Goal: Information Seeking & Learning: Learn about a topic

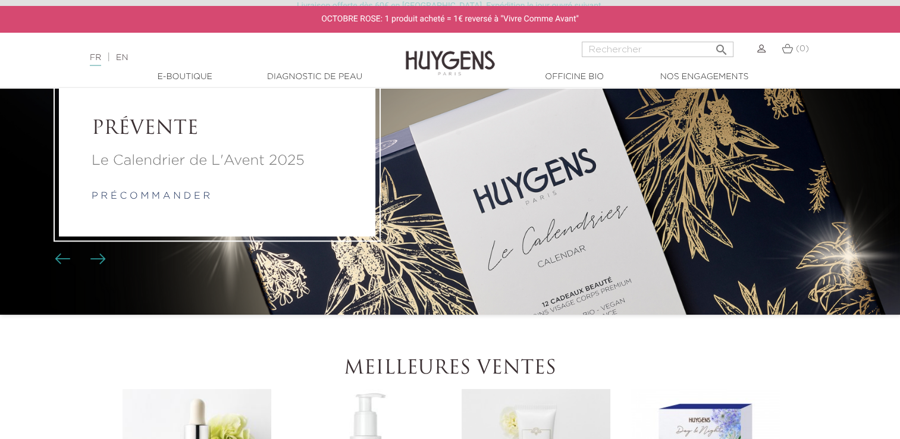
scroll to position [5, 0]
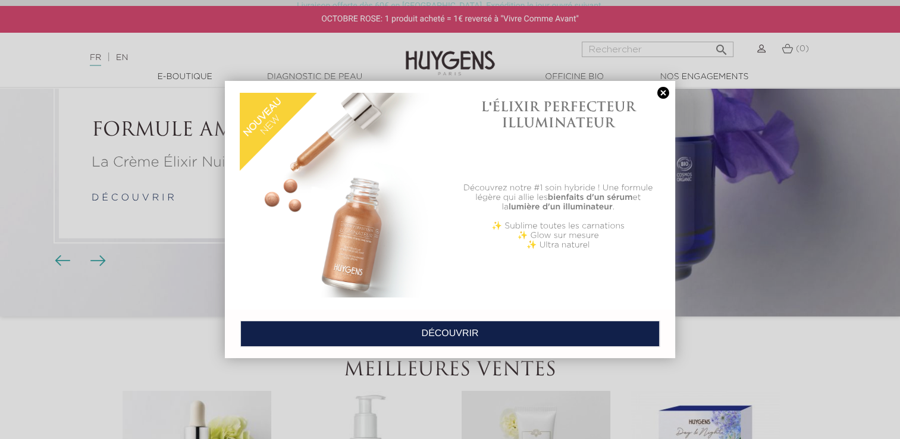
click at [664, 91] on link at bounding box center [663, 93] width 17 height 12
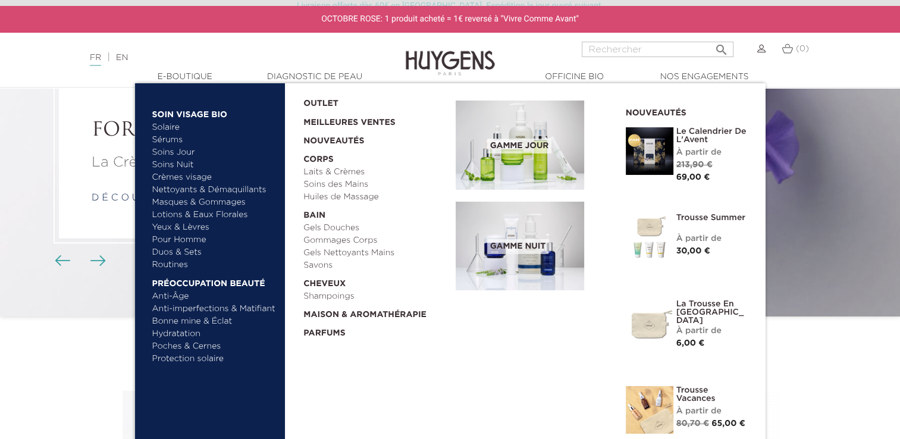
click at [699, 309] on link "La Trousse en [GEOGRAPHIC_DATA]" at bounding box center [711, 312] width 71 height 25
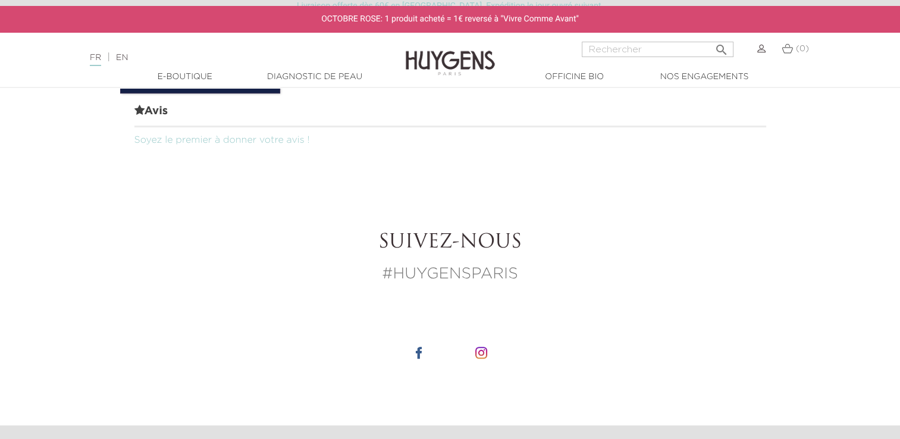
scroll to position [959, 0]
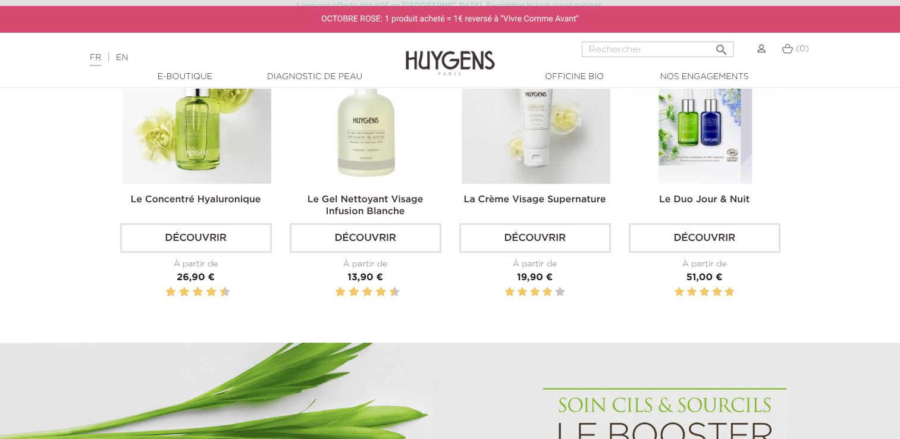
scroll to position [454, 0]
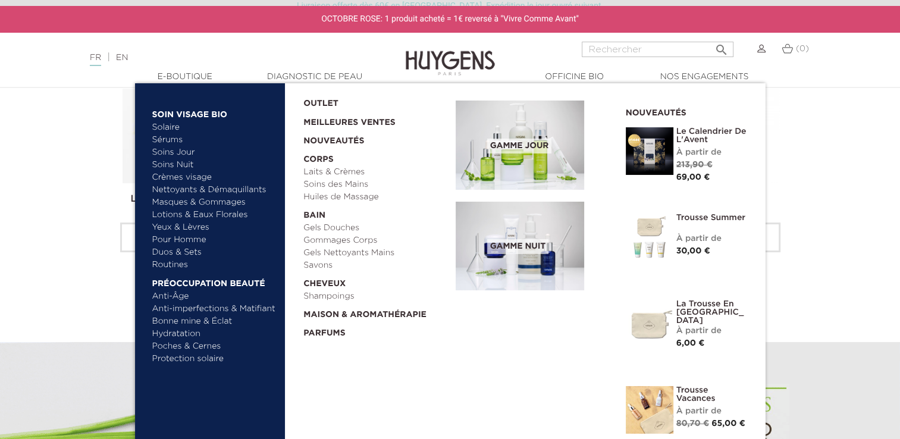
click at [195, 239] on link "Pour Homme" at bounding box center [214, 240] width 124 height 12
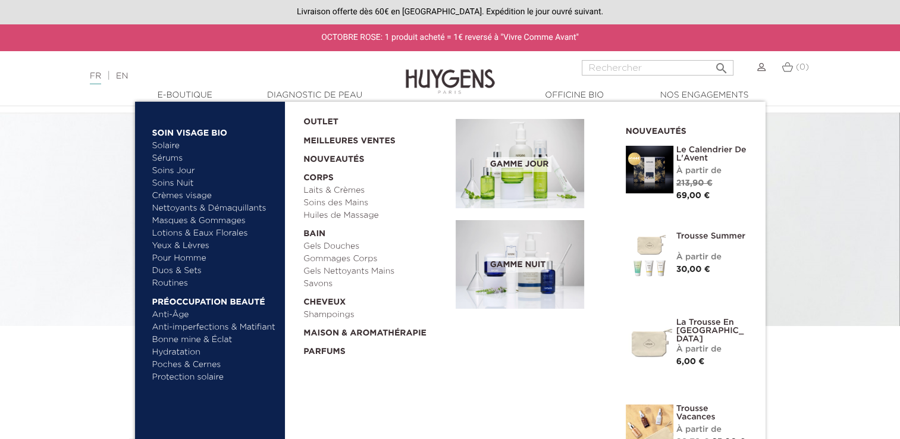
click at [194, 255] on link "Pour Homme" at bounding box center [214, 258] width 124 height 12
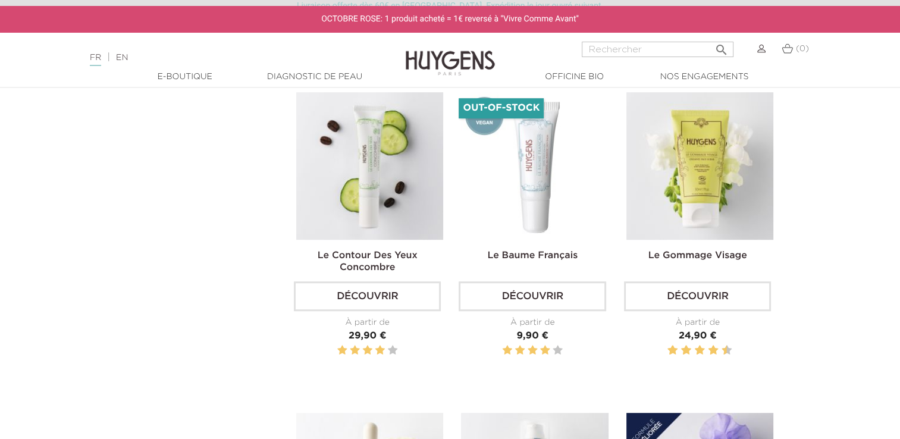
scroll to position [666, 0]
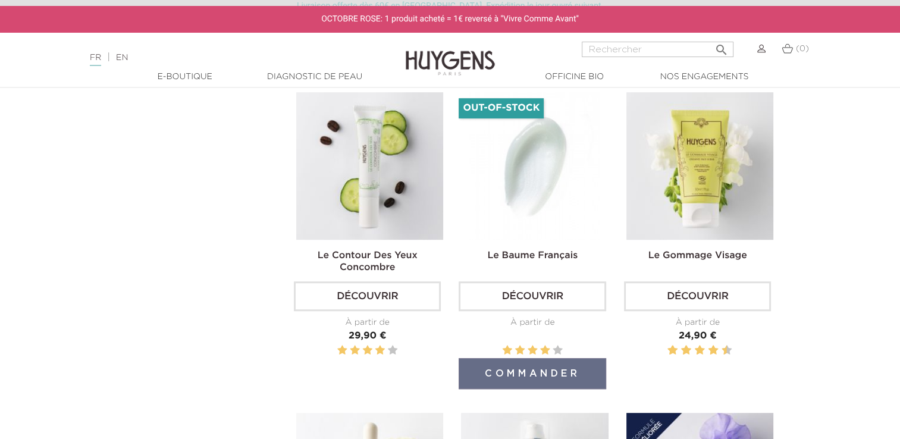
click at [543, 298] on link "Découvrir" at bounding box center [532, 296] width 147 height 30
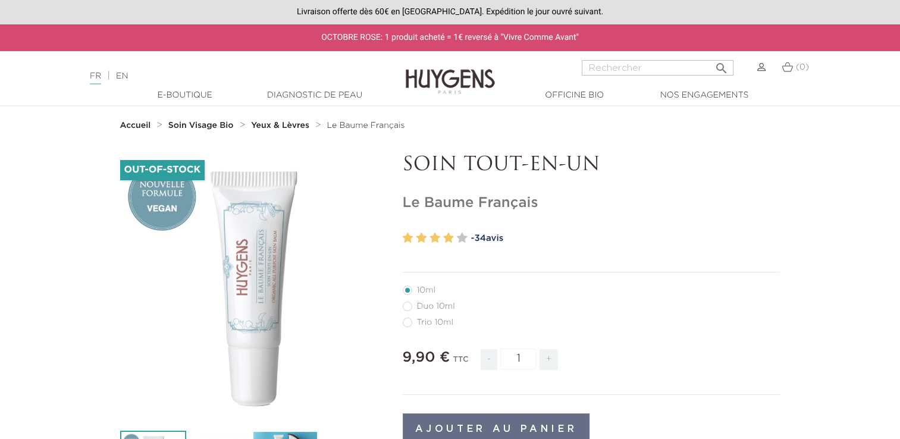
click at [431, 306] on label65"] "Duo 10ml" at bounding box center [436, 307] width 67 height 10
radio input "true"
click at [418, 326] on label82"] "Trio 10ml" at bounding box center [435, 323] width 65 height 10
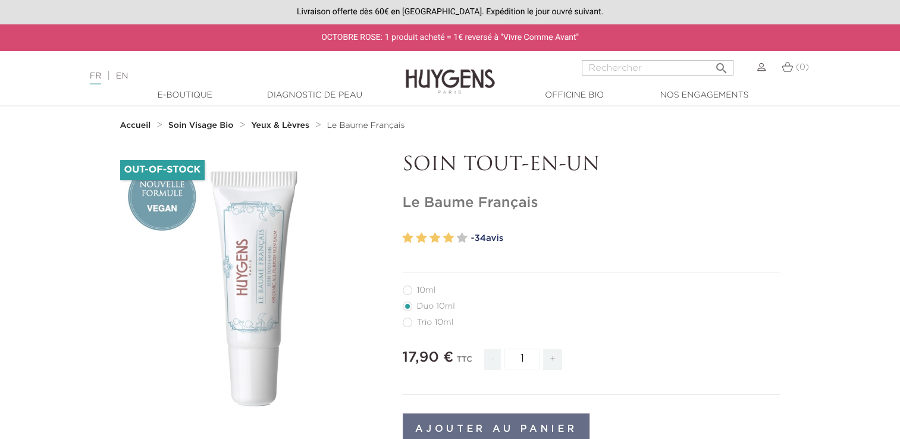
radio input "true"
click at [418, 287] on label2"] "10ml" at bounding box center [426, 291] width 47 height 10
radio input "true"
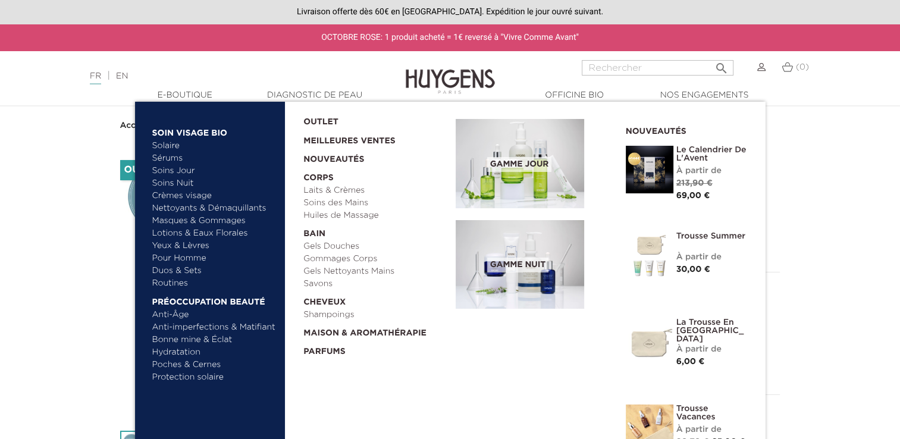
click at [185, 255] on link "Pour Homme" at bounding box center [214, 258] width 124 height 12
